Goal: Information Seeking & Learning: Learn about a topic

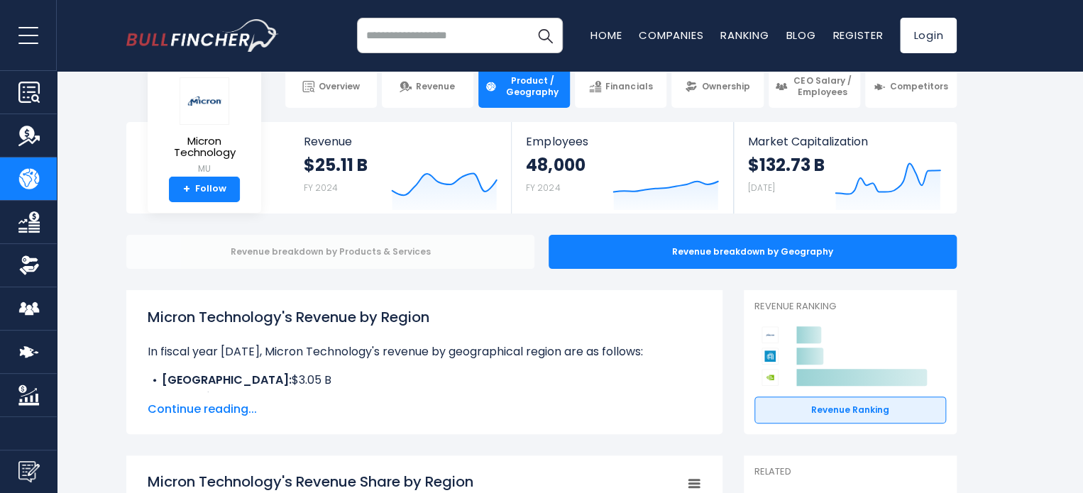
scroll to position [28, 0]
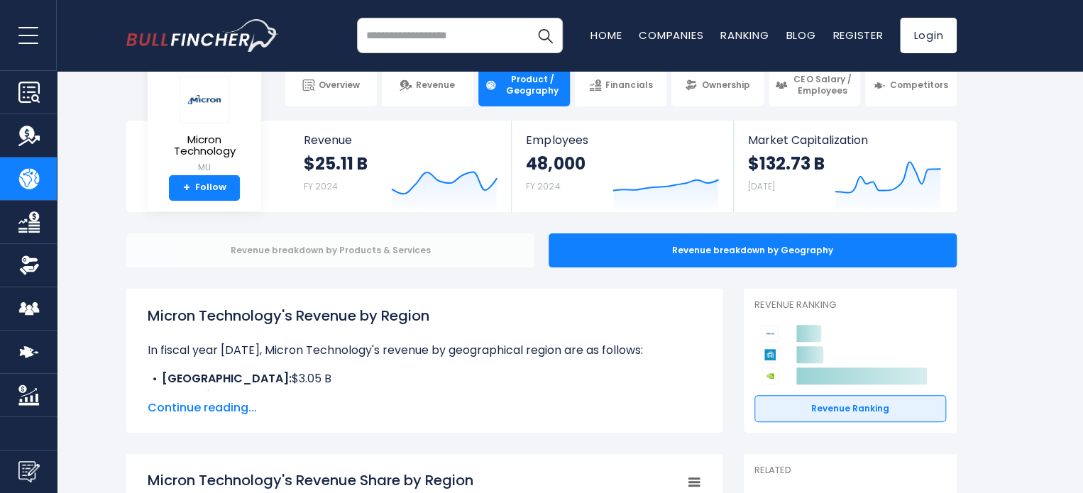
click at [464, 255] on div "Revenue breakdown by Products & Services" at bounding box center [330, 251] width 408 height 34
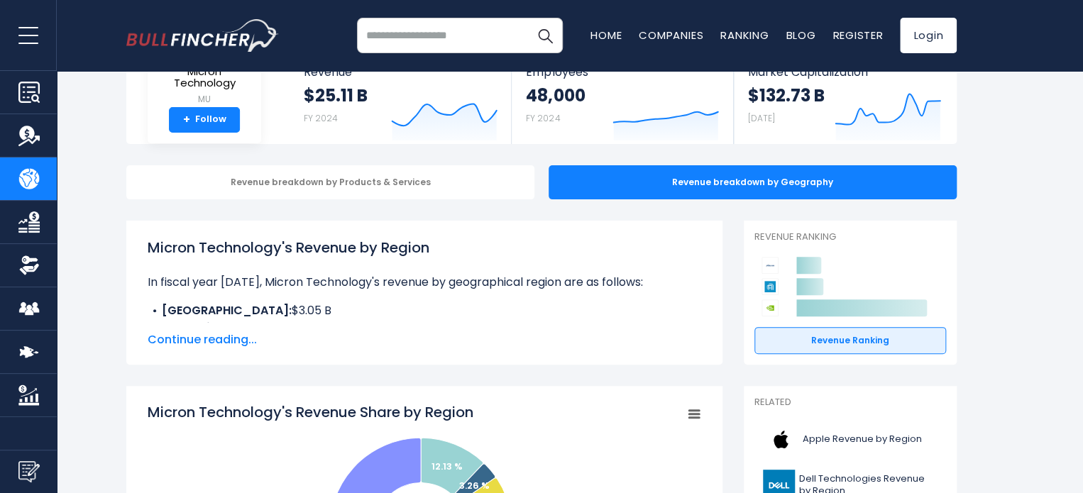
scroll to position [99, 0]
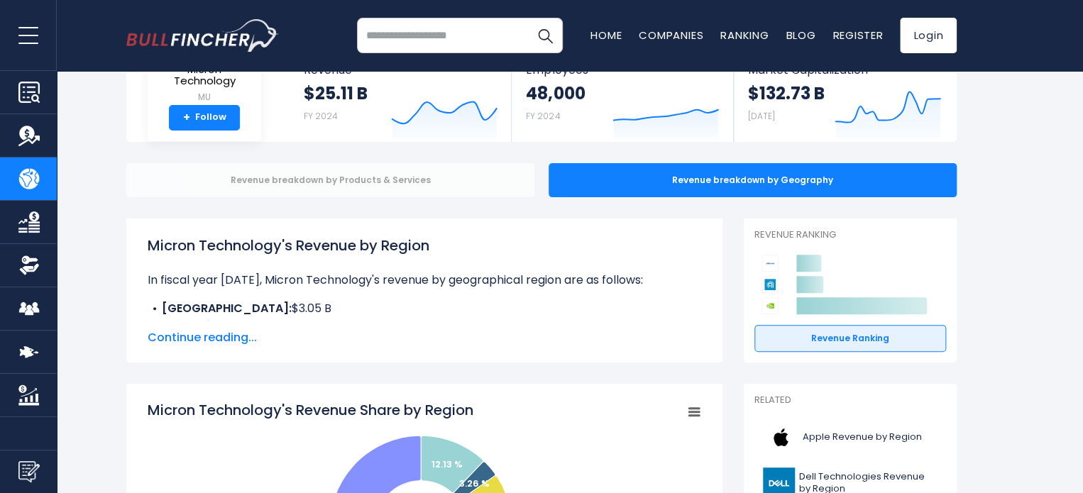
click at [421, 175] on div "Revenue breakdown by Products & Services" at bounding box center [330, 180] width 408 height 34
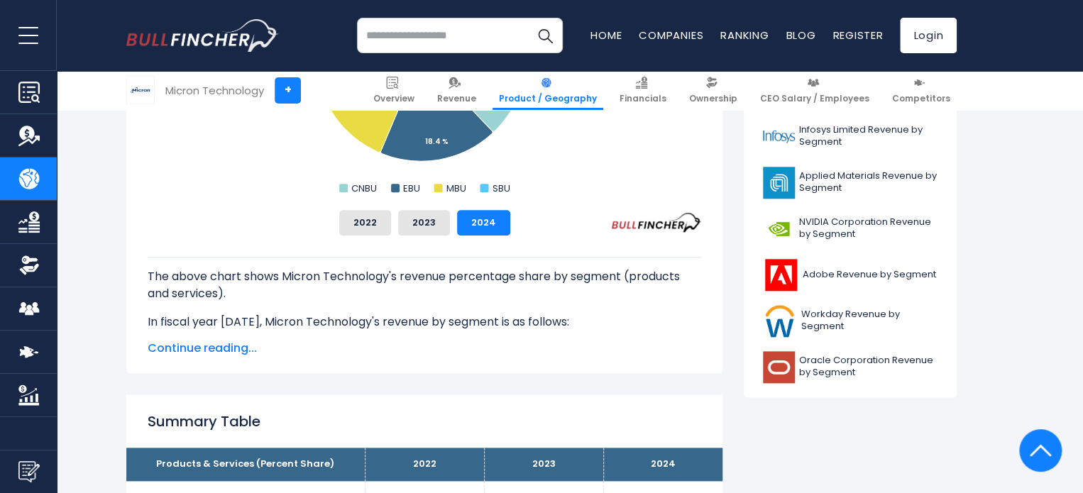
scroll to position [579, 0]
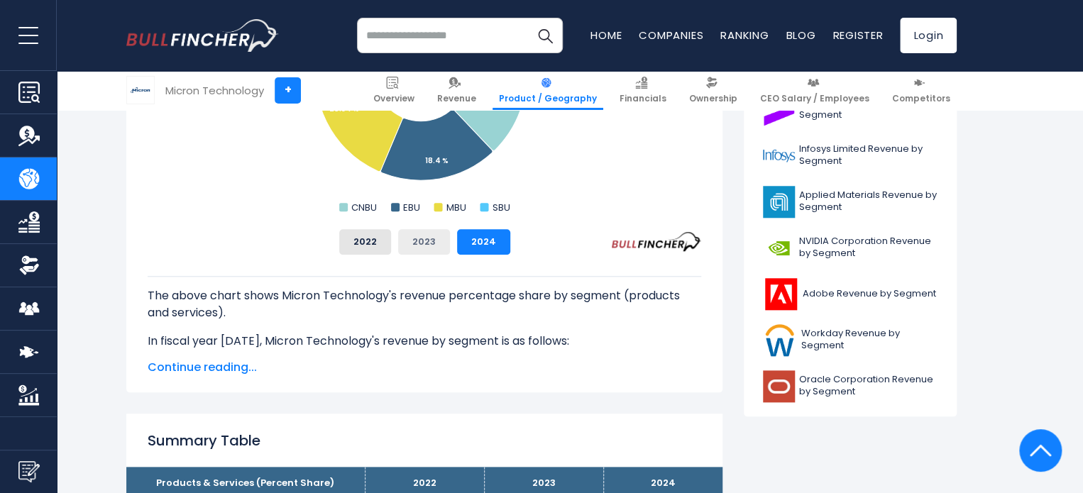
click at [406, 246] on button "2023" at bounding box center [424, 242] width 52 height 26
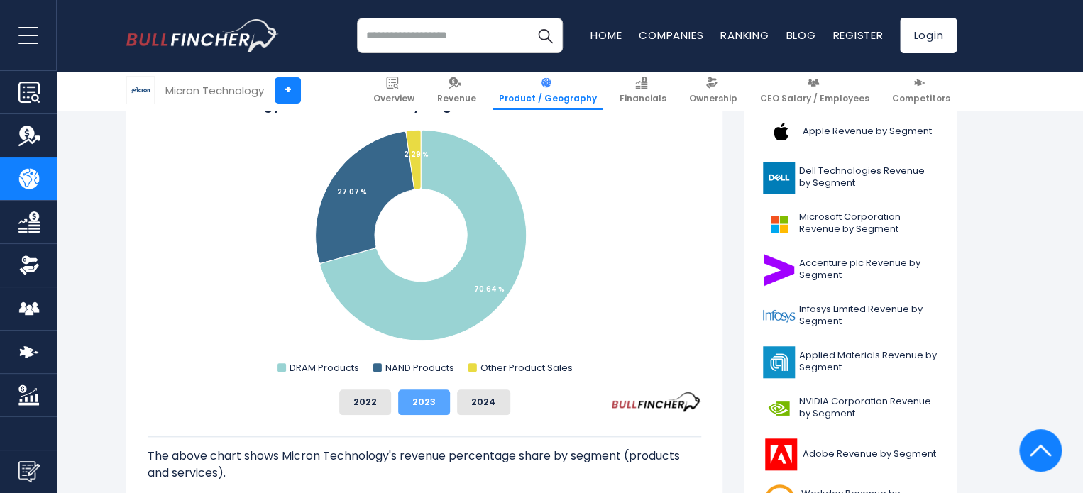
scroll to position [417, 0]
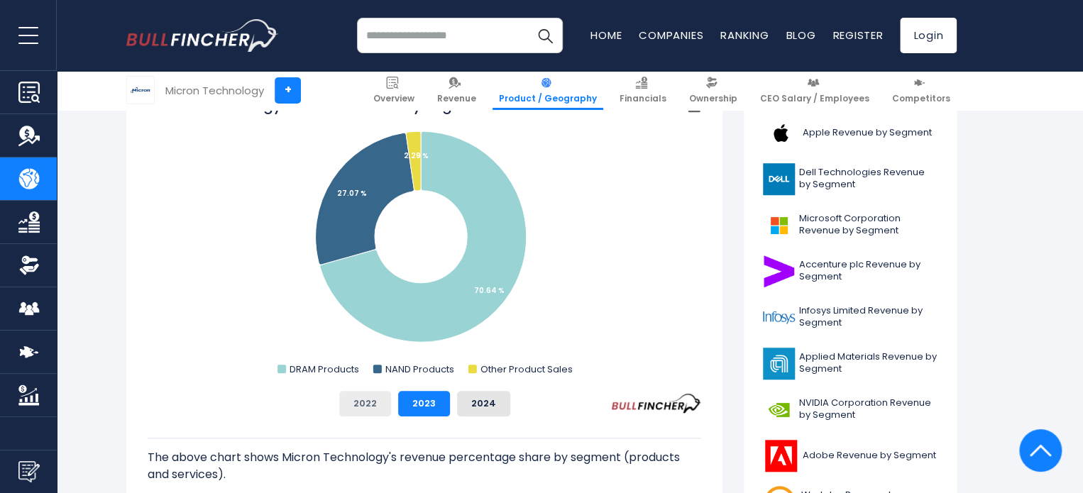
click at [365, 412] on button "2022" at bounding box center [365, 404] width 52 height 26
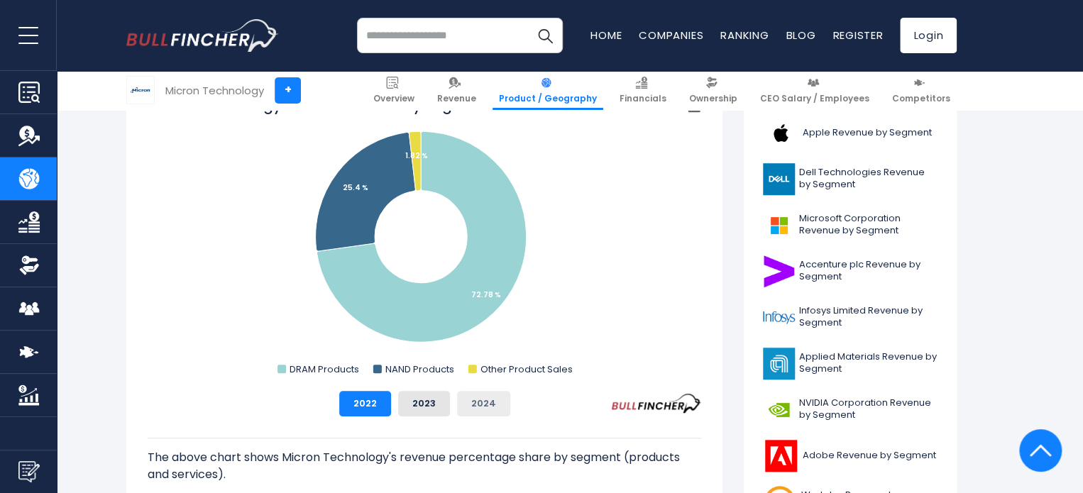
click at [466, 411] on button "2024" at bounding box center [483, 404] width 53 height 26
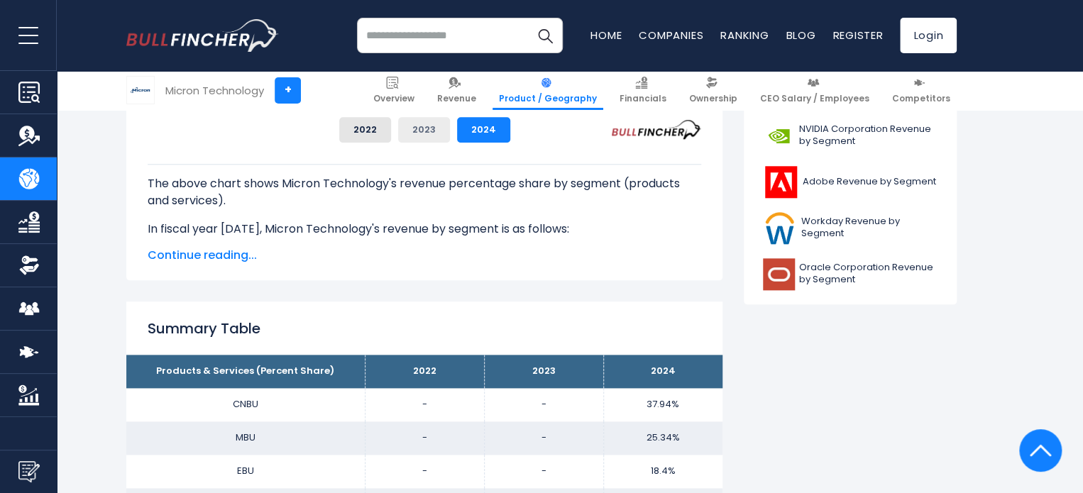
scroll to position [691, 0]
click at [239, 260] on span "Continue reading..." at bounding box center [425, 255] width 554 height 17
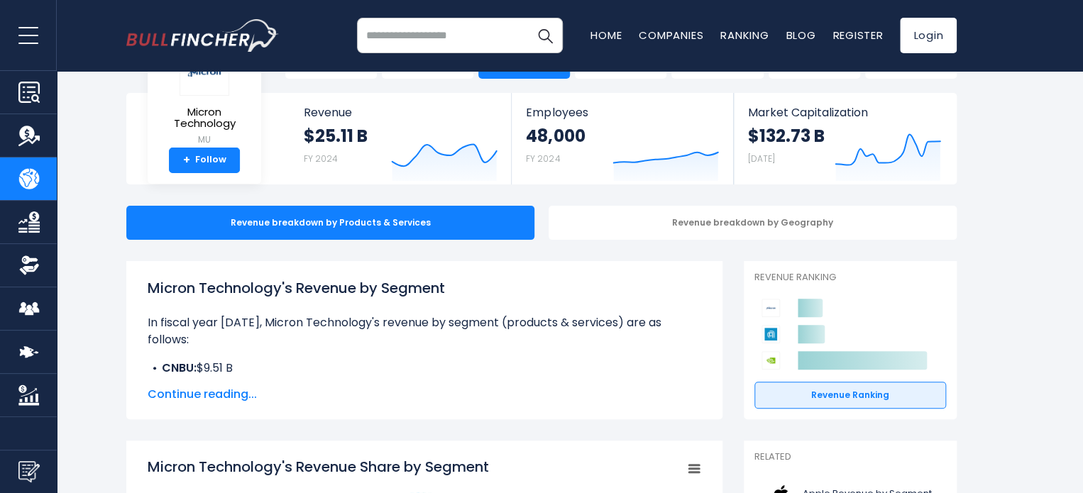
scroll to position [54, 0]
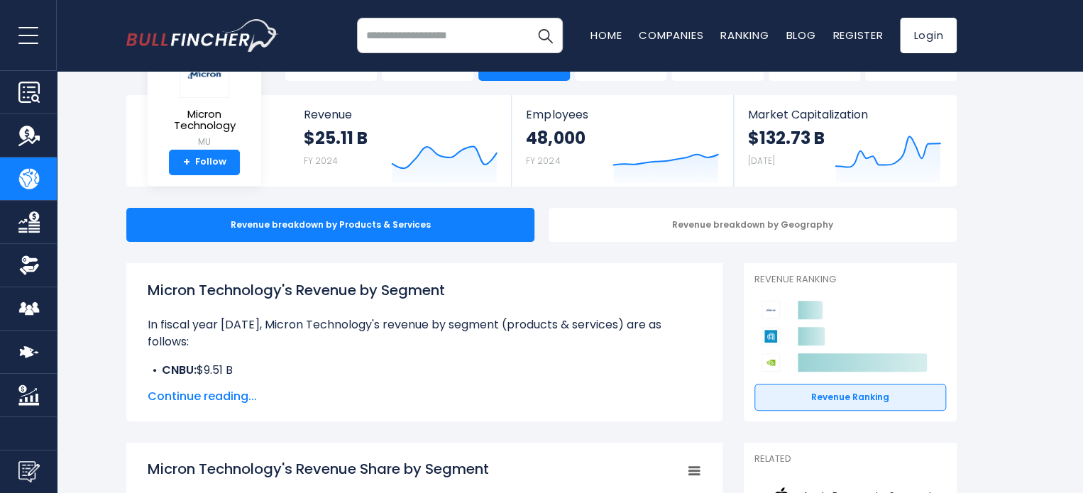
click at [197, 405] on span "Continue reading..." at bounding box center [425, 396] width 554 height 17
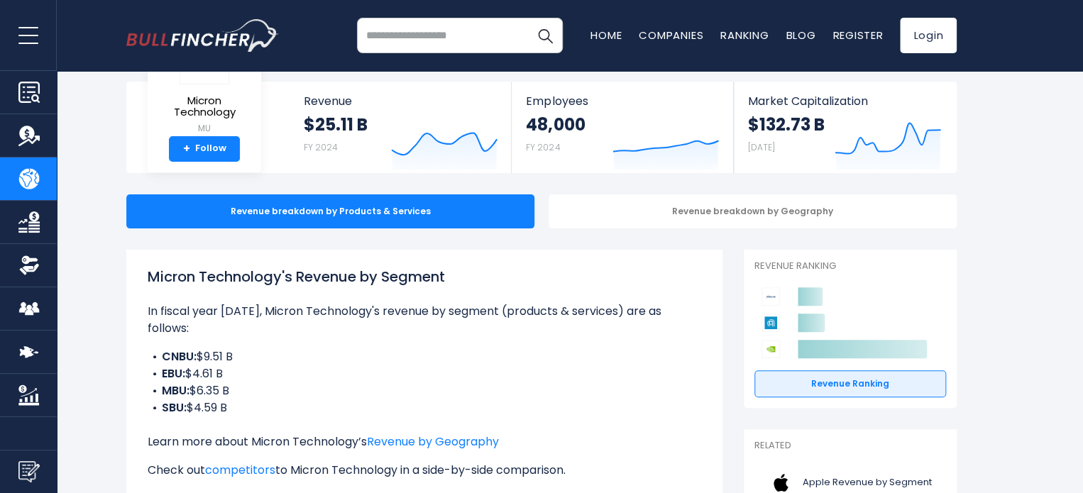
scroll to position [0, 0]
